Goal: Communication & Community: Answer question/provide support

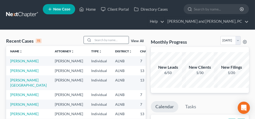
click at [103, 41] on input "search" at bounding box center [111, 39] width 36 height 7
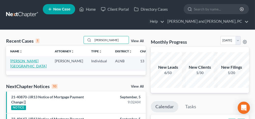
type input "[PERSON_NAME]"
click at [19, 61] on link "[PERSON_NAME][GEOGRAPHIC_DATA]" at bounding box center [28, 63] width 36 height 9
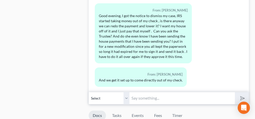
scroll to position [306, 0]
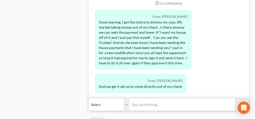
click at [155, 98] on input "text" at bounding box center [182, 104] width 105 height 12
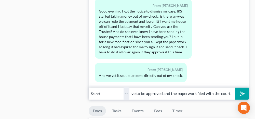
scroll to position [332, 0]
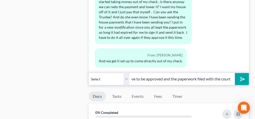
type input "In order for us to remove the house payment from your bankruptcy payment that l…"
click at [241, 77] on line "submit" at bounding box center [242, 78] width 3 height 3
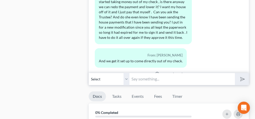
scroll to position [4126, 0]
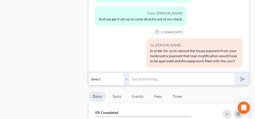
click at [152, 73] on input "text" at bounding box center [182, 79] width 105 height 12
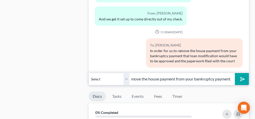
scroll to position [0, 84]
type input "When you get the approval letter I can file to remove the house payment from yo…"
click at [238, 73] on button "submit" at bounding box center [242, 79] width 14 height 12
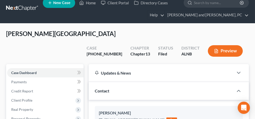
scroll to position [0, 0]
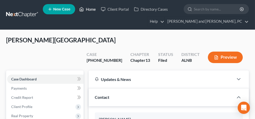
drag, startPoint x: 92, startPoint y: 9, endPoint x: 92, endPoint y: 13, distance: 4.4
click at [92, 9] on link "Home" at bounding box center [88, 9] width 22 height 9
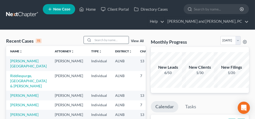
click at [104, 40] on input "search" at bounding box center [111, 39] width 36 height 7
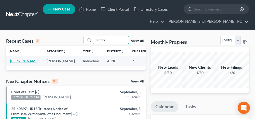
type input "thrower"
click at [19, 61] on link "[PERSON_NAME]" at bounding box center [24, 61] width 28 height 4
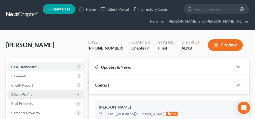
scroll to position [4921, 0]
click at [36, 93] on span "Client Profile" at bounding box center [45, 94] width 77 height 9
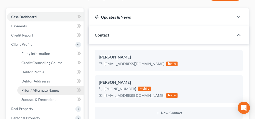
scroll to position [51, 0]
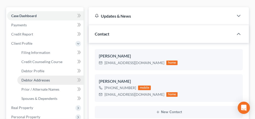
click at [44, 80] on span "Debtor Addresses" at bounding box center [35, 80] width 29 height 4
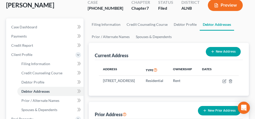
scroll to position [51, 0]
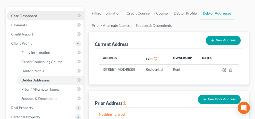
click at [57, 16] on link "Case Dashboard" at bounding box center [45, 15] width 77 height 9
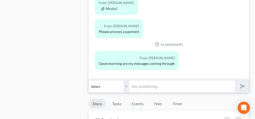
scroll to position [561, 0]
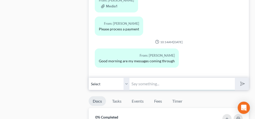
click at [169, 80] on input "text" at bounding box center [182, 84] width 105 height 12
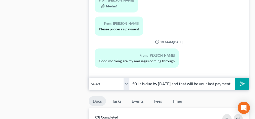
scroll to position [0, 140]
type input "Thank you for your payment of $84.50. Your remaining balance is $84.50. It is d…"
click at [241, 80] on icon "submit" at bounding box center [241, 83] width 7 height 7
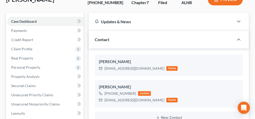
scroll to position [0, 0]
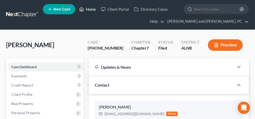
drag, startPoint x: 93, startPoint y: 9, endPoint x: 91, endPoint y: 15, distance: 6.3
click at [93, 9] on link "Home" at bounding box center [88, 9] width 22 height 9
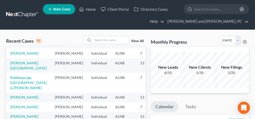
scroll to position [102, 0]
click at [19, 61] on link "[PERSON_NAME][GEOGRAPHIC_DATA]" at bounding box center [28, 65] width 36 height 9
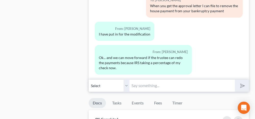
scroll to position [332, 0]
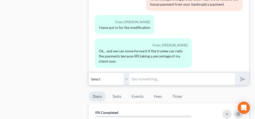
click at [146, 73] on input "text" at bounding box center [182, 79] width 105 height 12
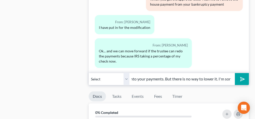
scroll to position [0, 138]
type input "I will have to modify your bankruptcy payment to put what you are behind into y…"
click at [243, 77] on line "submit" at bounding box center [242, 78] width 3 height 3
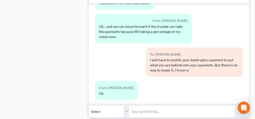
scroll to position [306, 0]
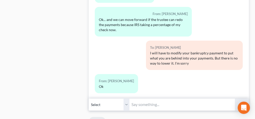
click at [152, 98] on input "text" at bounding box center [182, 104] width 105 height 12
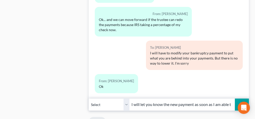
scroll to position [0, 4]
type input "I will let you know the new payment as soon as I am able to"
click at [239, 101] on icon "submit" at bounding box center [241, 104] width 7 height 7
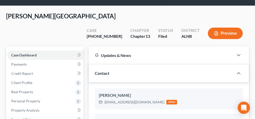
scroll to position [0, 0]
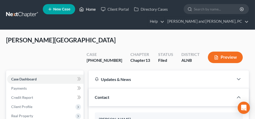
click at [92, 9] on link "Home" at bounding box center [88, 9] width 22 height 9
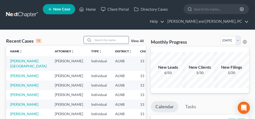
click at [104, 39] on input "search" at bounding box center [111, 39] width 36 height 7
type input "[PERSON_NAME]"
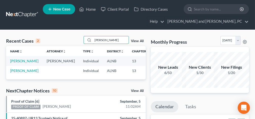
drag, startPoint x: 112, startPoint y: 39, endPoint x: 84, endPoint y: 42, distance: 28.5
click at [84, 42] on div "Recent Cases 2 [PERSON_NAME] View All" at bounding box center [76, 41] width 140 height 10
